Goal: Task Accomplishment & Management: Complete application form

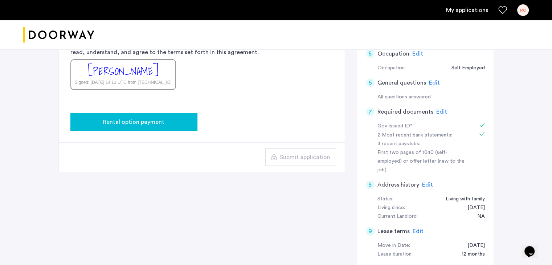
click at [124, 121] on span "Rental option payment" at bounding box center [133, 122] width 61 height 9
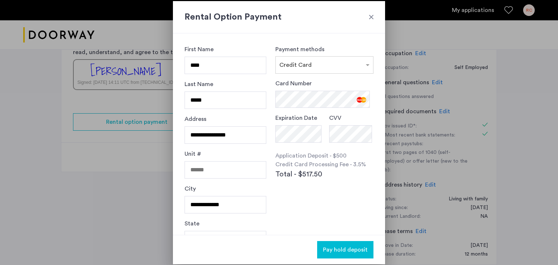
click at [342, 248] on span "Pay hold deposit" at bounding box center [345, 249] width 45 height 9
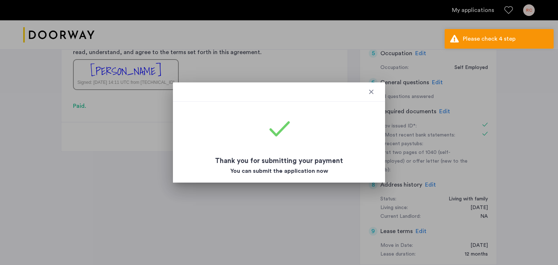
click at [370, 91] on div at bounding box center [370, 91] width 7 height 7
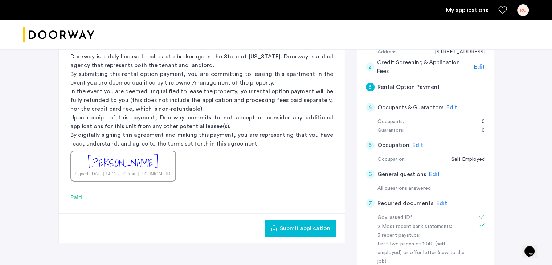
scroll to position [105, 0]
click at [286, 228] on span "Submit application" at bounding box center [305, 227] width 50 height 9
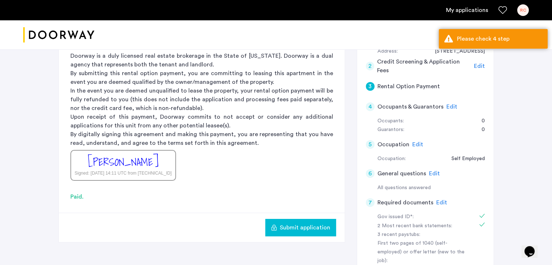
click at [451, 107] on span "Edit" at bounding box center [452, 107] width 11 height 6
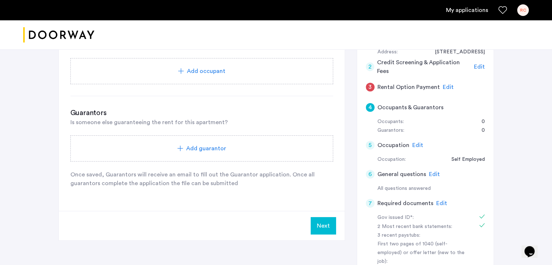
scroll to position [121, 0]
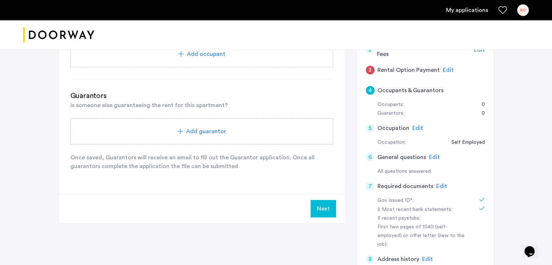
click at [323, 217] on div "Next" at bounding box center [202, 208] width 286 height 29
click at [322, 209] on button "Next" at bounding box center [323, 208] width 25 height 17
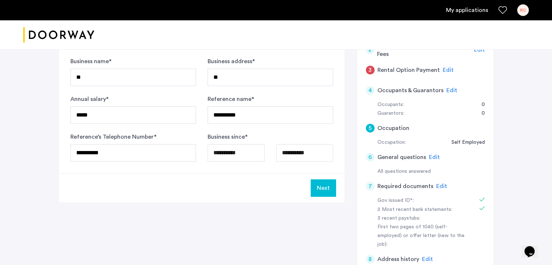
scroll to position [0, 0]
